Goal: Information Seeking & Learning: Learn about a topic

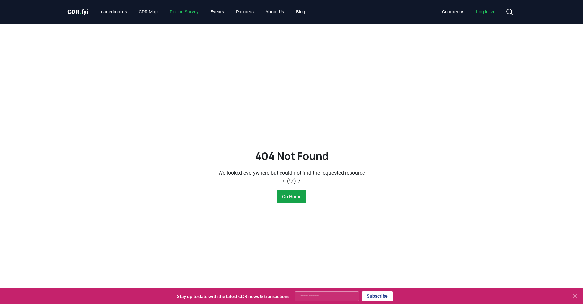
click at [184, 14] on link "Pricing Survey" at bounding box center [183, 12] width 39 height 12
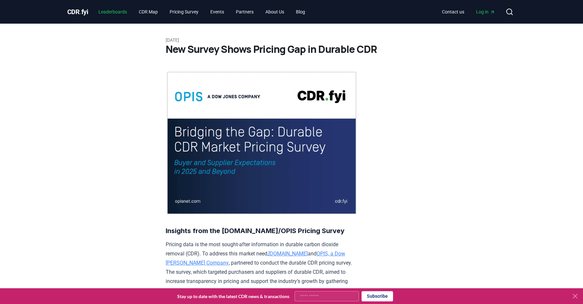
click at [103, 14] on link "Leaderboards" at bounding box center [112, 12] width 39 height 12
click at [80, 14] on span "CDR . fyi" at bounding box center [77, 12] width 21 height 8
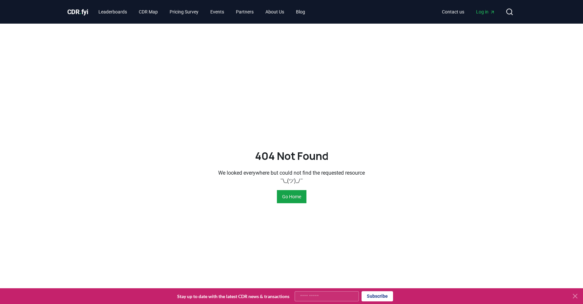
click at [82, 11] on span "CDR . fyi" at bounding box center [77, 12] width 21 height 8
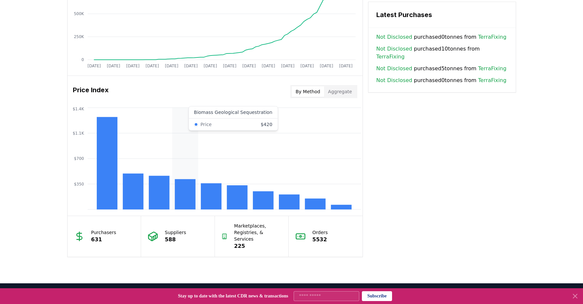
scroll to position [428, 0]
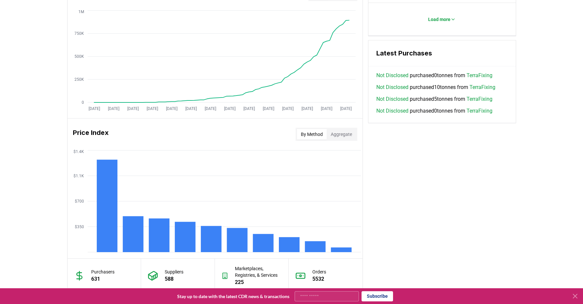
click at [251, 272] on p "Marketplaces, Registries, & Services" at bounding box center [258, 271] width 47 height 13
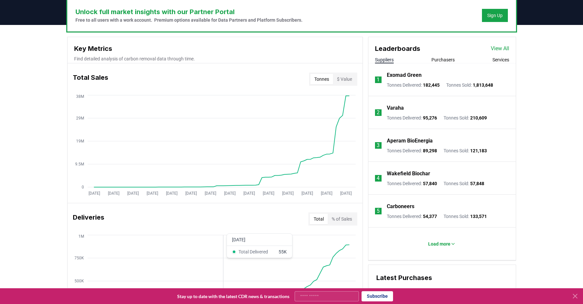
scroll to position [189, 0]
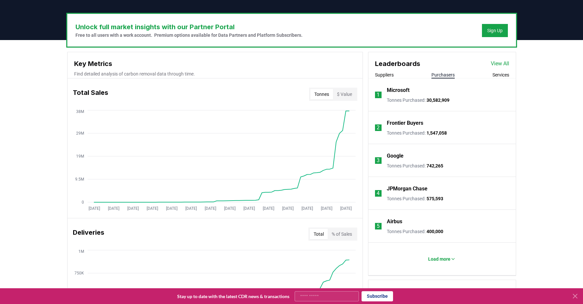
click at [432, 77] on button "Purchasers" at bounding box center [442, 75] width 23 height 7
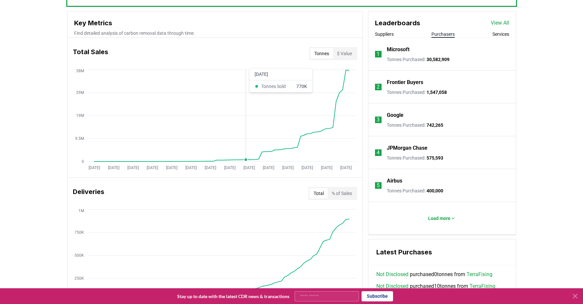
scroll to position [232, 0]
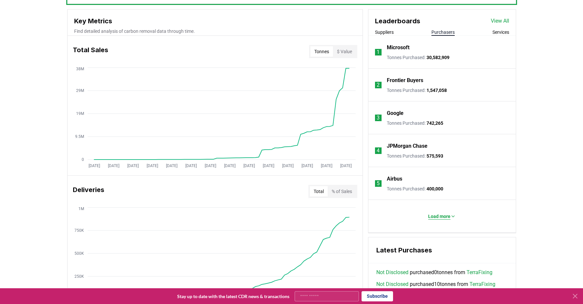
click at [454, 220] on button "Load more" at bounding box center [442, 216] width 38 height 13
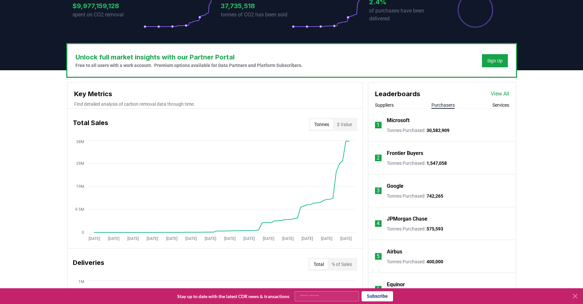
scroll to position [145, 0]
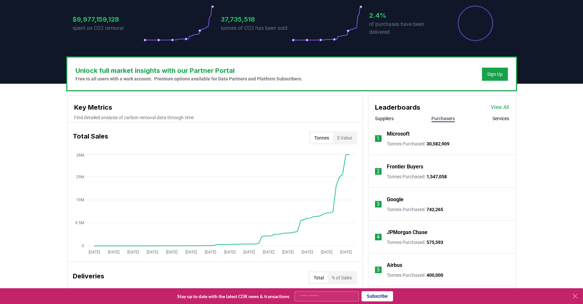
click at [394, 120] on button "Suppliers" at bounding box center [384, 118] width 19 height 7
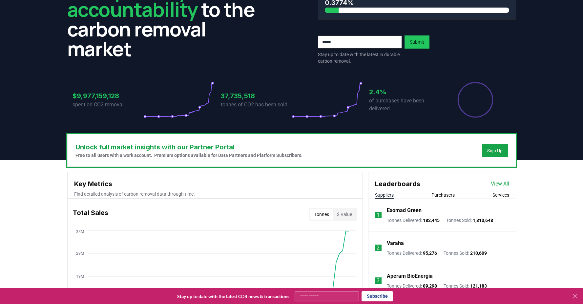
scroll to position [0, 0]
